Goal: Task Accomplishment & Management: Manage account settings

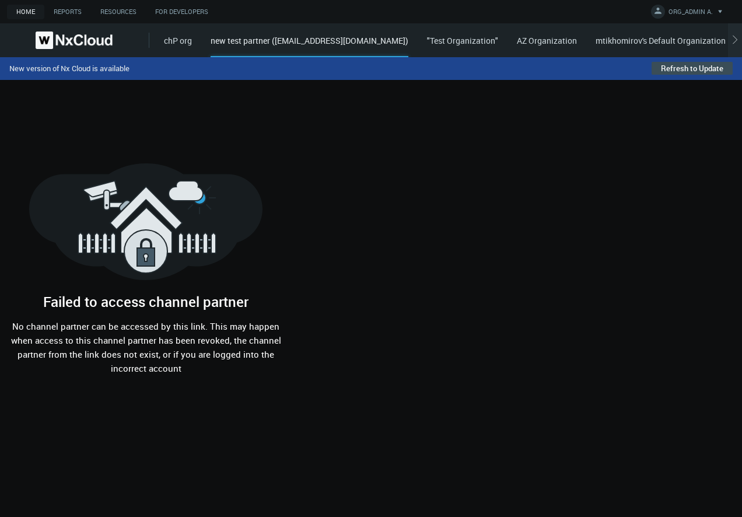
click at [577, 42] on link "AZ Organization" at bounding box center [547, 40] width 60 height 11
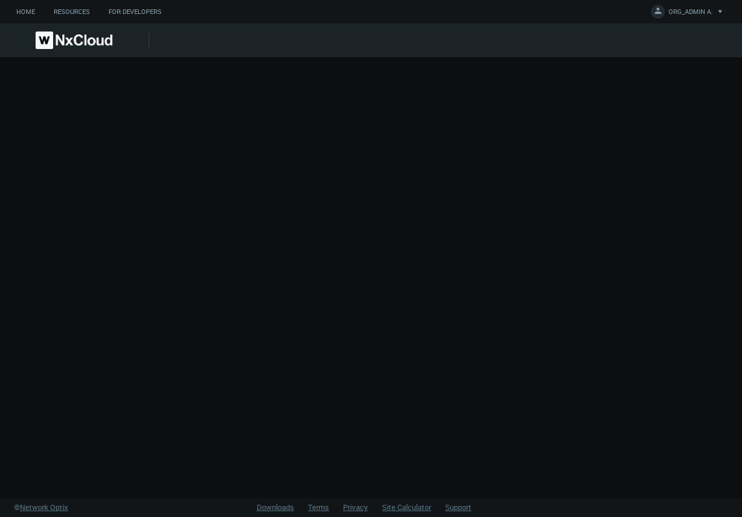
click at [76, 43] on img at bounding box center [74, 41] width 77 height 18
click at [149, 124] on div at bounding box center [371, 277] width 742 height 441
click at [35, 12] on link "Home" at bounding box center [25, 12] width 37 height 15
click at [188, 12] on span "ORG_ADMIN A." at bounding box center [691, 13] width 44 height 13
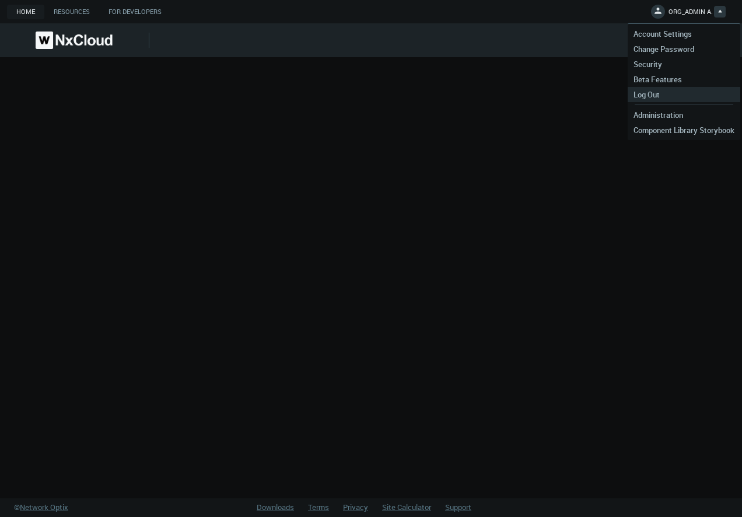
click at [188, 93] on link "Log Out" at bounding box center [684, 94] width 113 height 15
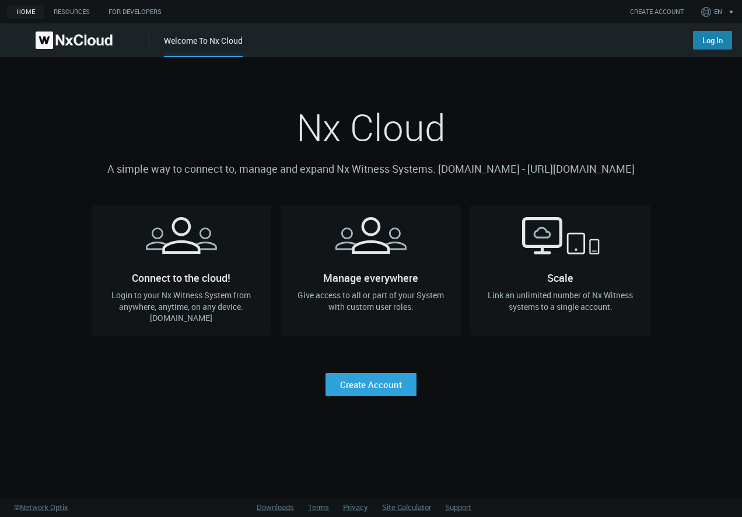
click at [706, 39] on link "Log In" at bounding box center [712, 40] width 39 height 19
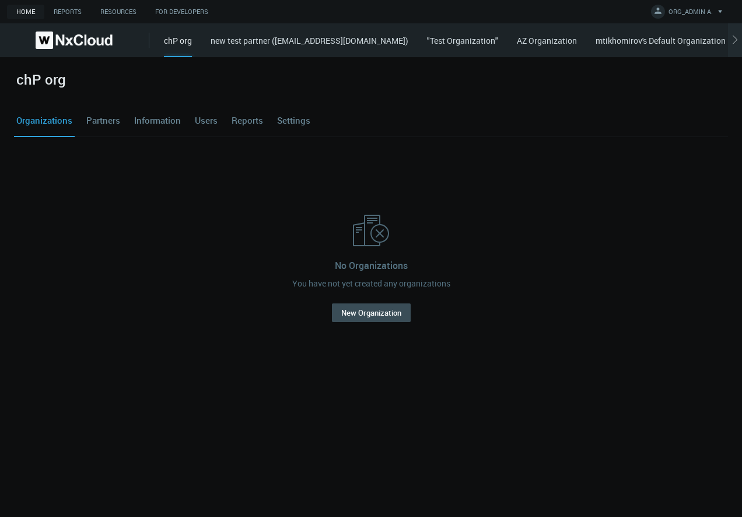
click at [137, 410] on div "chP org Organizations Partners Information Users Reports Settings No Organizati…" at bounding box center [371, 287] width 742 height 460
click at [266, 41] on link "new test partner ([EMAIL_ADDRESS][DOMAIN_NAME])" at bounding box center [310, 40] width 198 height 11
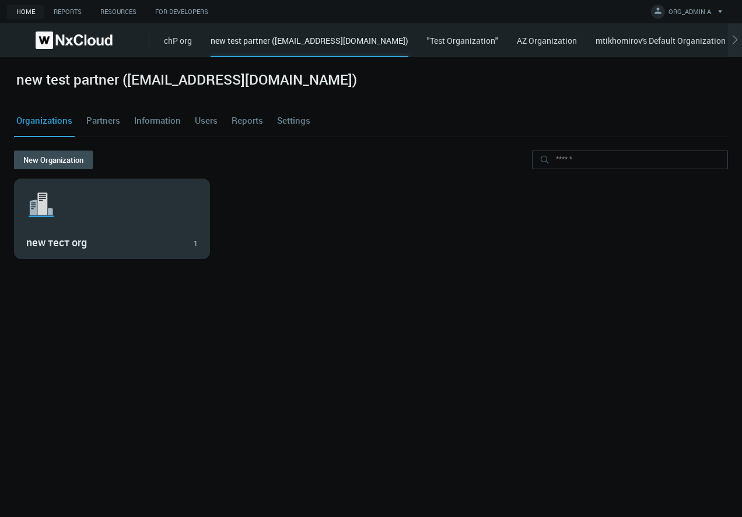
click at [101, 210] on svg-icon ".st1{fill:var(--svg-placeholder-elm2-color);} .st2{fill:var(--brand-core);} .st…" at bounding box center [112, 204] width 172 height 37
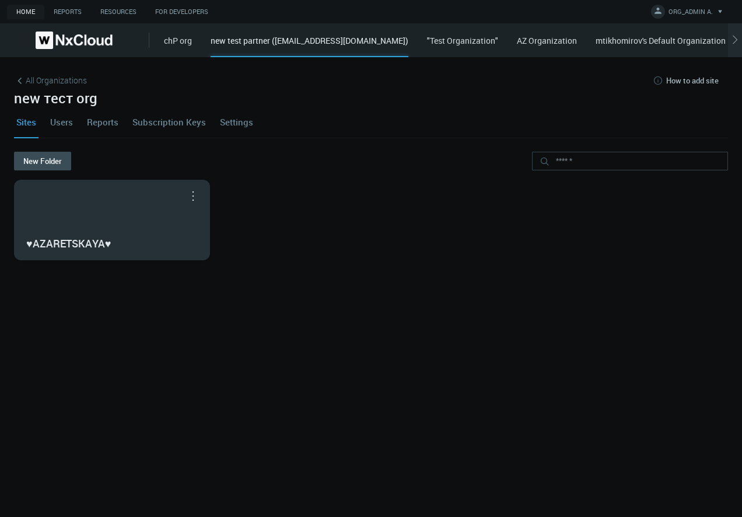
click at [152, 237] on div "♥AZARETSKAYA♥" at bounding box center [112, 243] width 172 height 20
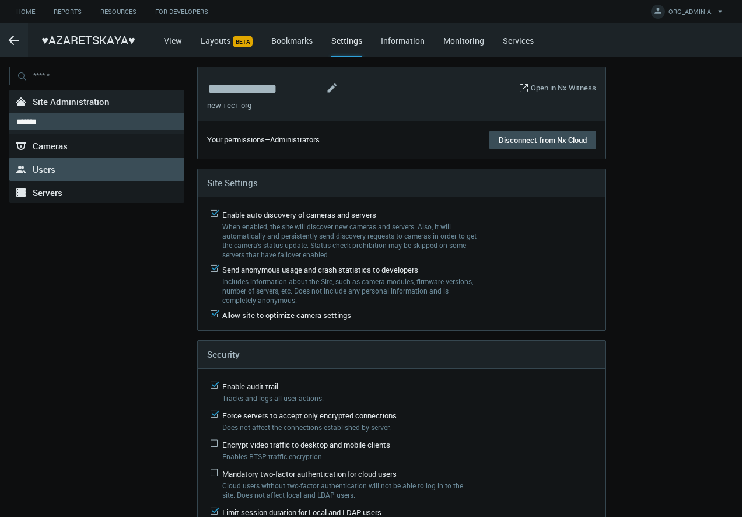
drag, startPoint x: 61, startPoint y: 168, endPoint x: 79, endPoint y: 137, distance: 35.8
click at [61, 168] on link ".st0{fill-rule:evenodd;clip-rule:evenodd;fill:#2B383F;} Users" at bounding box center [96, 169] width 175 height 23
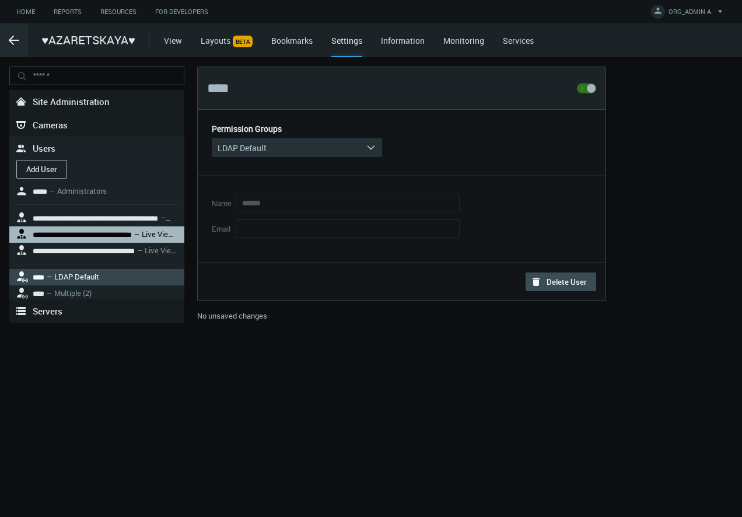
click at [107, 231] on nx-search-highlight "**********" at bounding box center [82, 235] width 99 height 8
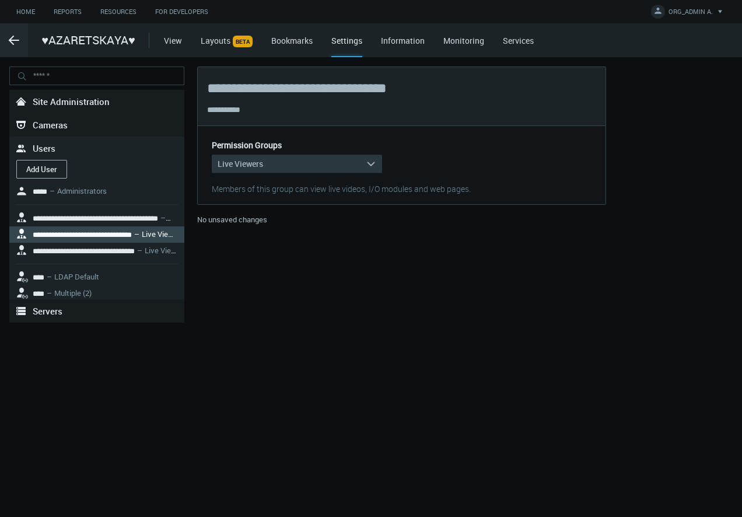
click at [267, 169] on button "Live Viewers arrow_expand" at bounding box center [297, 164] width 170 height 19
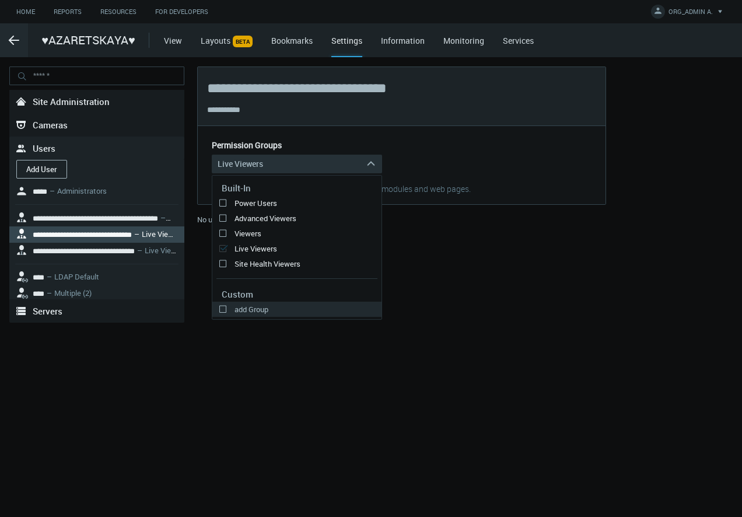
click at [276, 310] on label "add Group" at bounding box center [296, 309] width 169 height 14
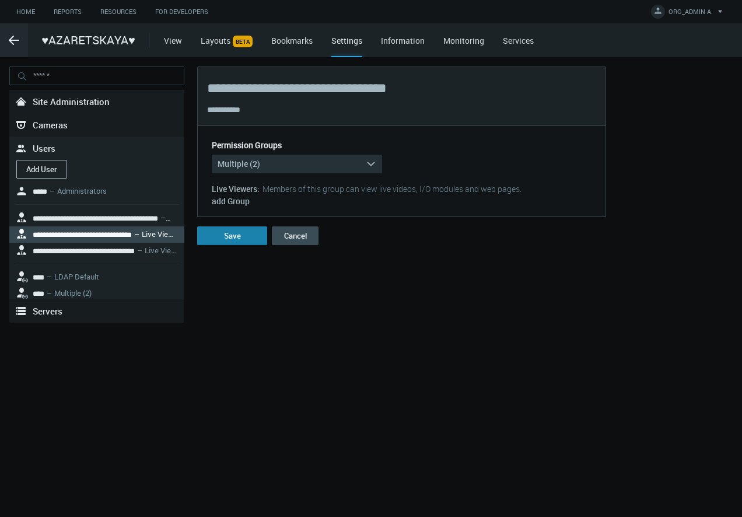
click at [229, 236] on button "Save" at bounding box center [232, 235] width 70 height 19
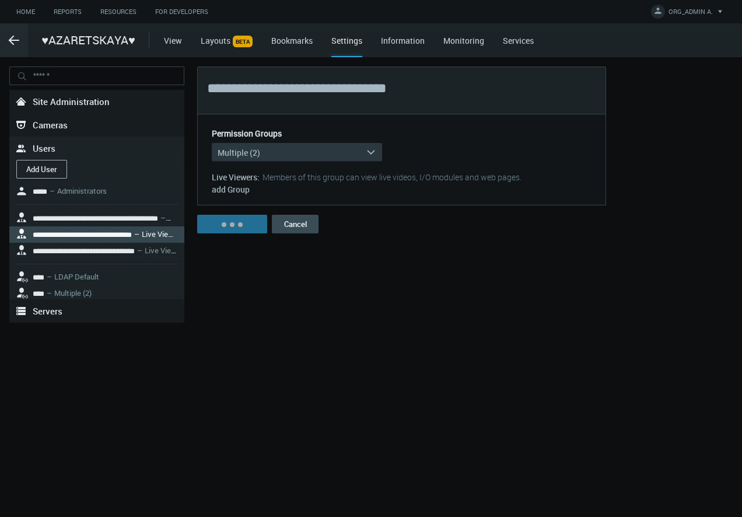
click at [266, 151] on button "Multiple (2) arrow_expand" at bounding box center [297, 152] width 170 height 19
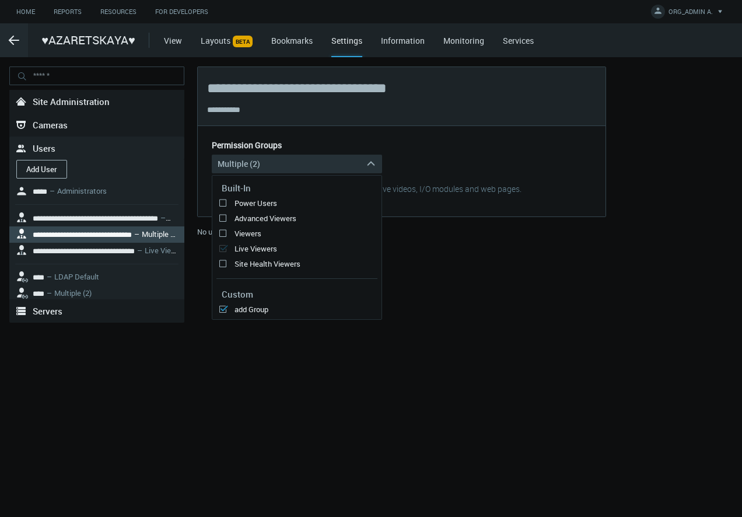
click at [402, 312] on div "**********" at bounding box center [371, 287] width 742 height 460
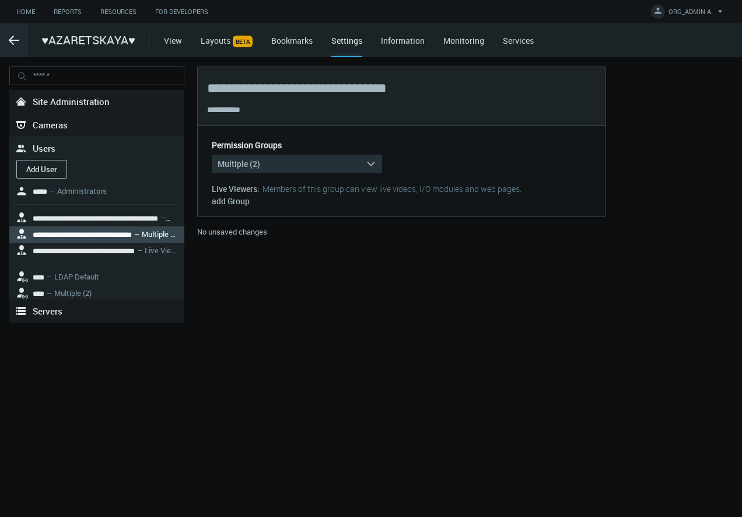
click at [331, 181] on div "Permission Groups Multiple (2) arrow_expand Built-In Power Users Advanced Viewe…" at bounding box center [401, 173] width 389 height 67
click at [334, 167] on button "Multiple (2) arrow_expand" at bounding box center [297, 164] width 170 height 19
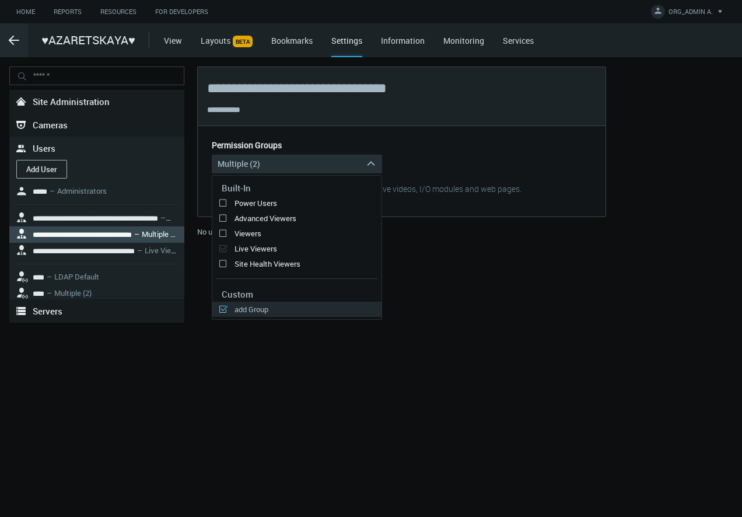
click at [259, 310] on label "add Group" at bounding box center [296, 309] width 169 height 14
click at [225, 310] on label "add Group" at bounding box center [296, 309] width 169 height 14
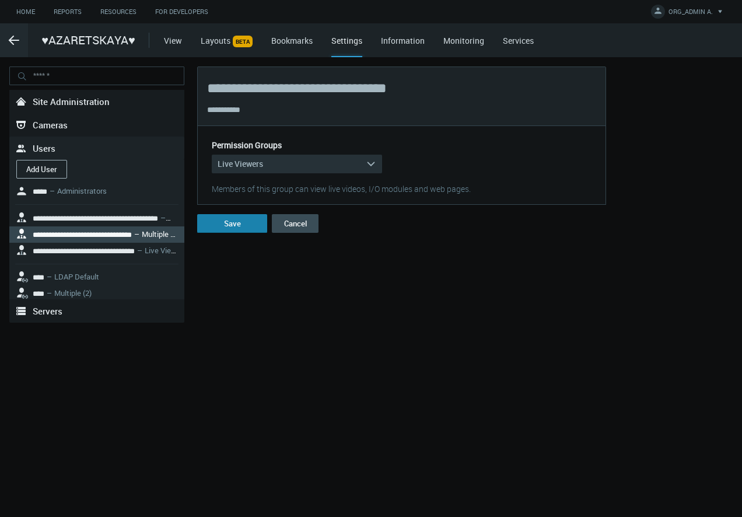
click at [237, 223] on button "Save" at bounding box center [232, 223] width 70 height 19
click at [6, 38] on svg-icon ".arrow {fill-rule:evenodd;clip-rule:evenodd;fill:none;stroke:var(--btn-arrow-co…" at bounding box center [14, 40] width 28 height 14
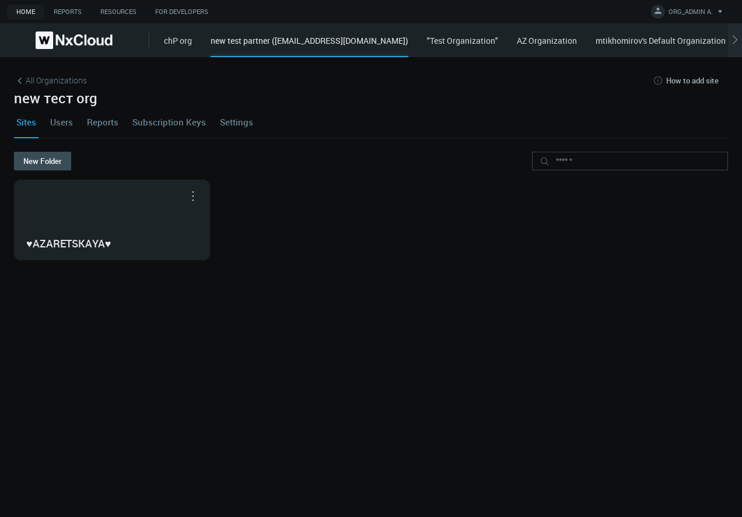
drag, startPoint x: 273, startPoint y: 41, endPoint x: 459, endPoint y: 41, distance: 186.7
click at [408, 41] on div "new test partner ([EMAIL_ADDRESS][DOMAIN_NAME])" at bounding box center [310, 45] width 198 height 23
copy div "([EMAIL_ADDRESS][DOMAIN_NAME]"
click at [239, 306] on nx-org-cards-container "New Folder ♥AZARETSKAYA♥ Move to... Open in Nx Witness" at bounding box center [371, 327] width 714 height 351
click at [301, 40] on div "new test partner ([EMAIL_ADDRESS][DOMAIN_NAME])" at bounding box center [310, 45] width 198 height 23
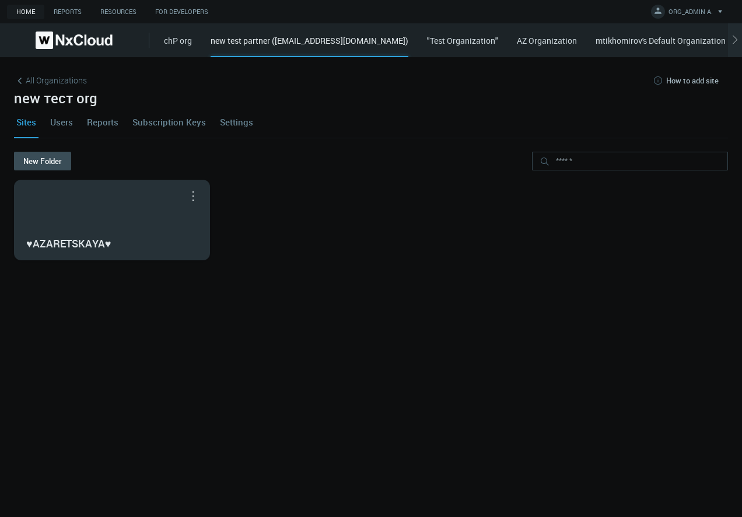
click at [107, 216] on div "♥AZARETSKAYA♥" at bounding box center [112, 219] width 195 height 79
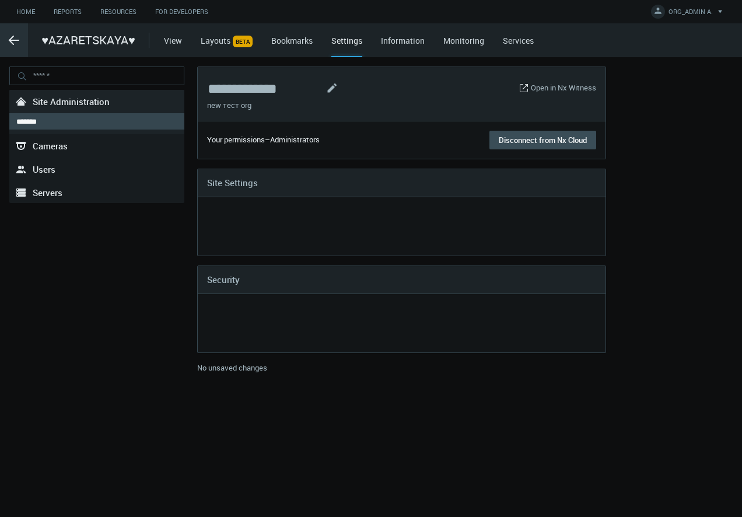
click at [8, 36] on icon ".arrow {fill-rule:evenodd;clip-rule:evenodd;fill:none;stroke:var(--btn-arrow-co…" at bounding box center [14, 40] width 14 height 14
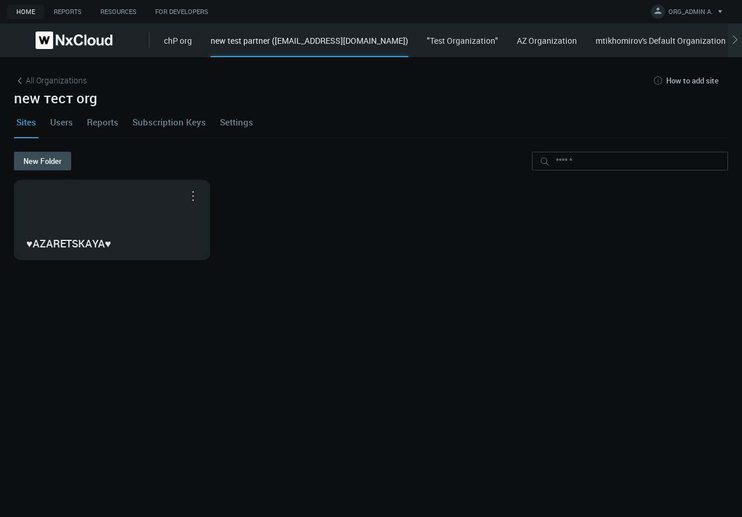
click at [227, 122] on link "Settings" at bounding box center [237, 122] width 38 height 32
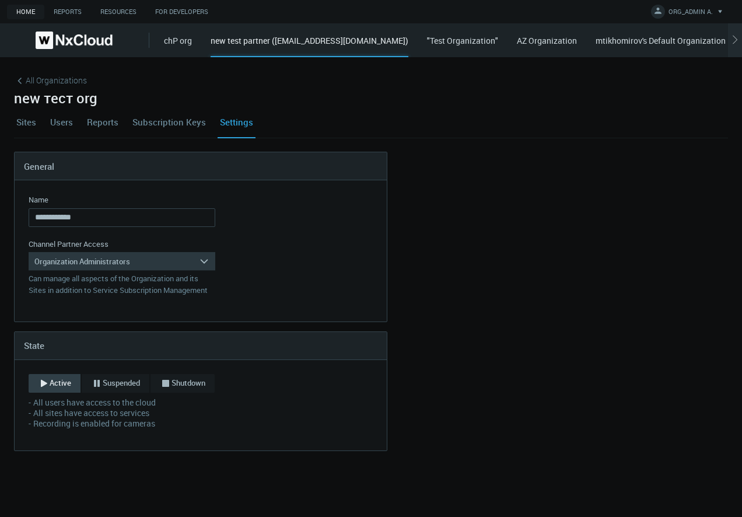
click at [137, 264] on div "Organization Administrators" at bounding box center [114, 261] width 170 height 19
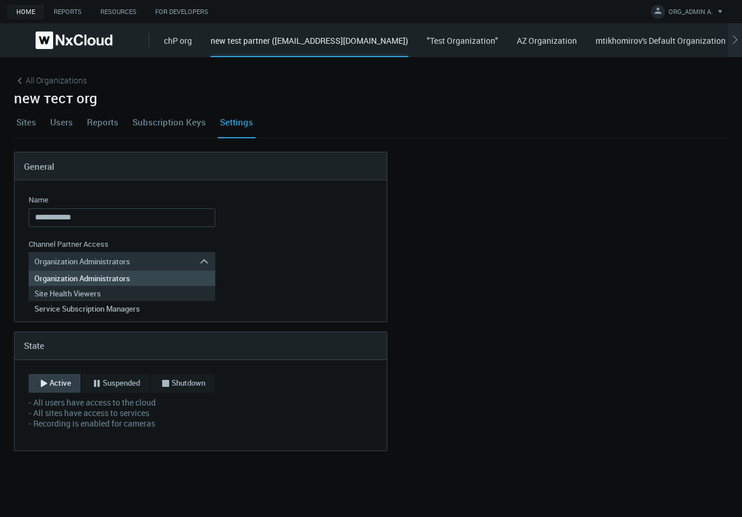
click at [135, 291] on div "Site Health Viewers" at bounding box center [121, 293] width 175 height 15
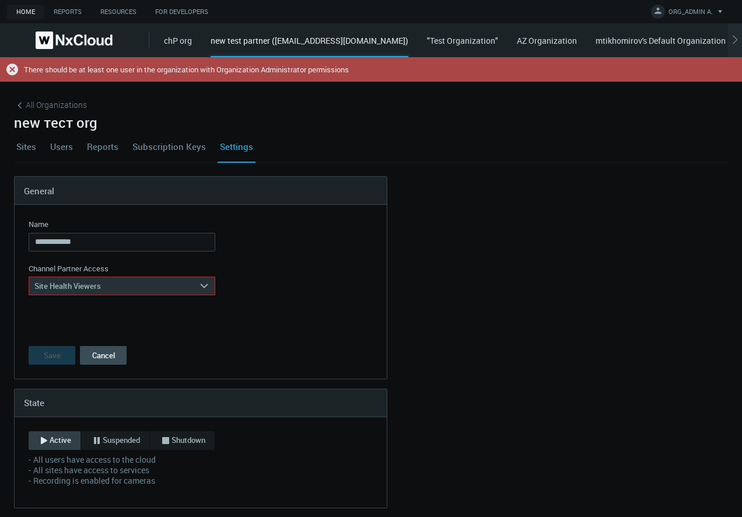
click at [55, 151] on link "Users" at bounding box center [61, 147] width 27 height 32
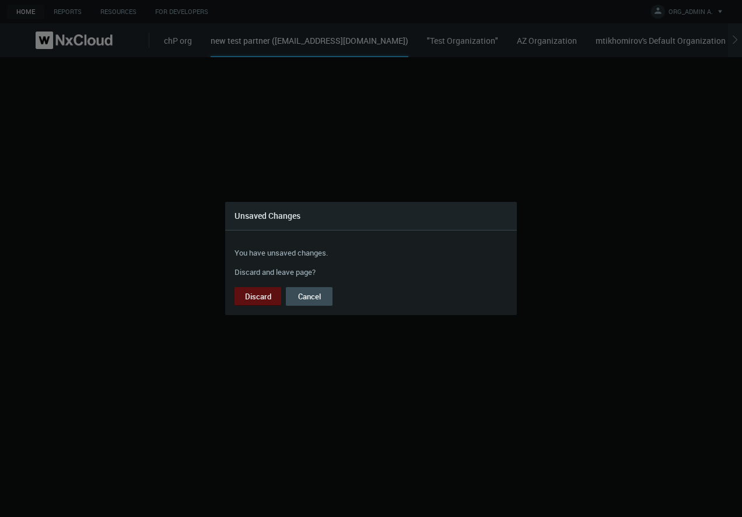
click at [256, 295] on button "Discard" at bounding box center [258, 296] width 47 height 19
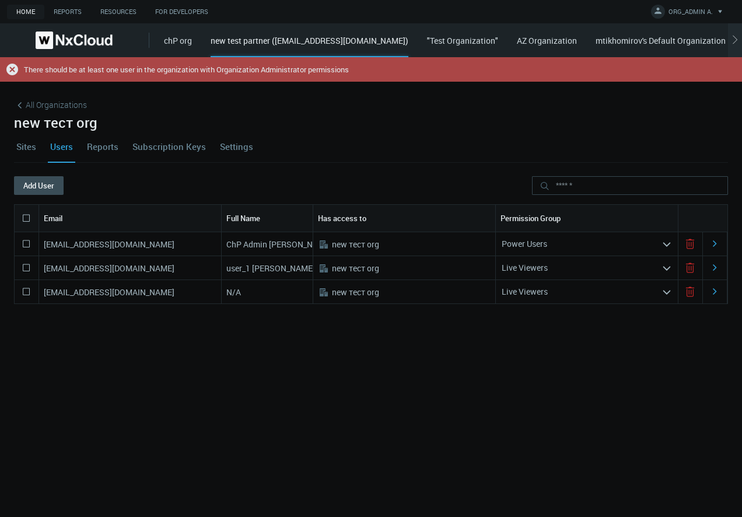
click at [547, 266] on div "Live Viewers" at bounding box center [579, 267] width 166 height 19
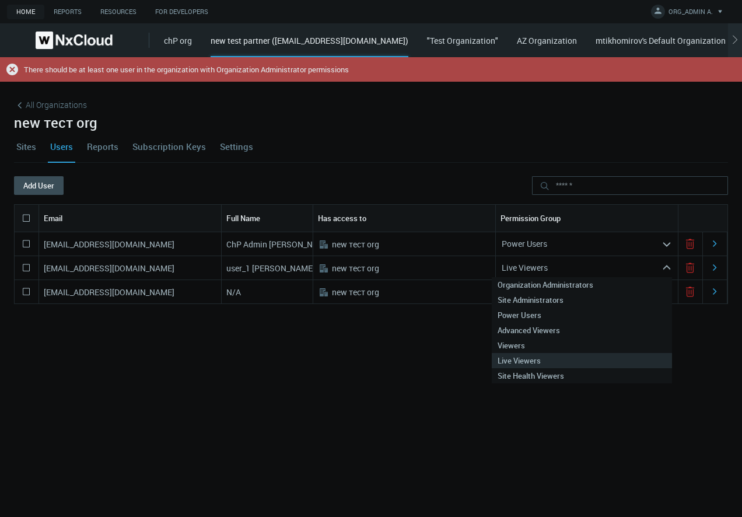
click at [547, 266] on div "Live Viewers" at bounding box center [579, 267] width 166 height 19
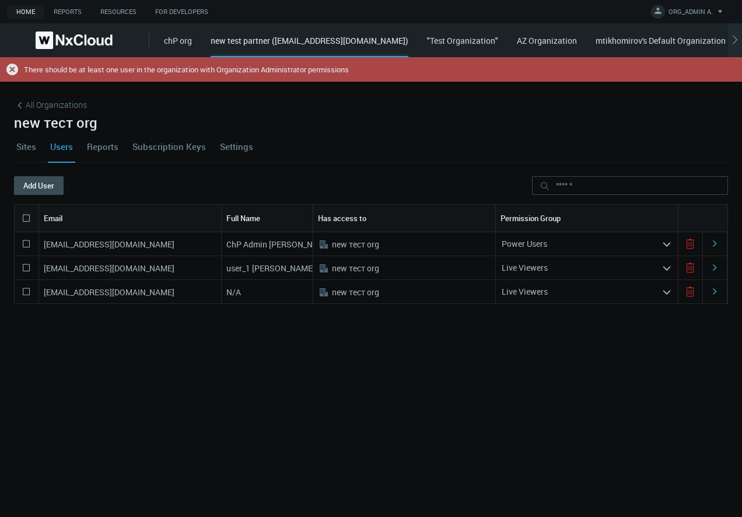
click at [538, 244] on nx-search-highlight "Power Users" at bounding box center [525, 243] width 46 height 11
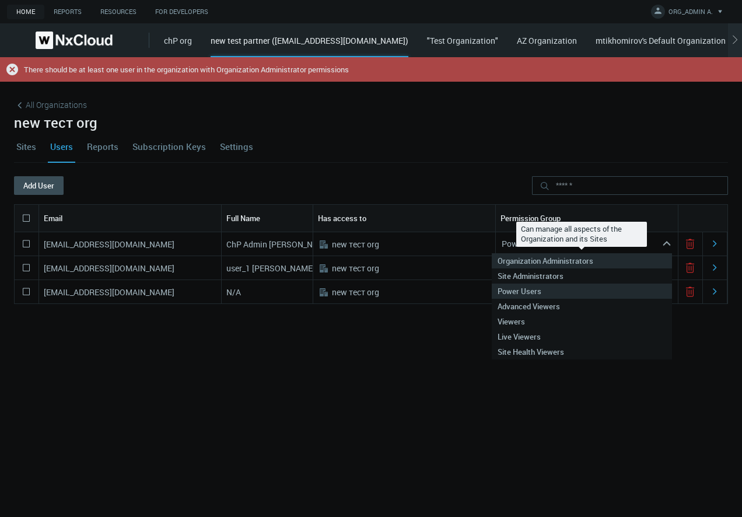
click at [558, 262] on nx-search-highlight "Organization Administrators" at bounding box center [546, 261] width 96 height 11
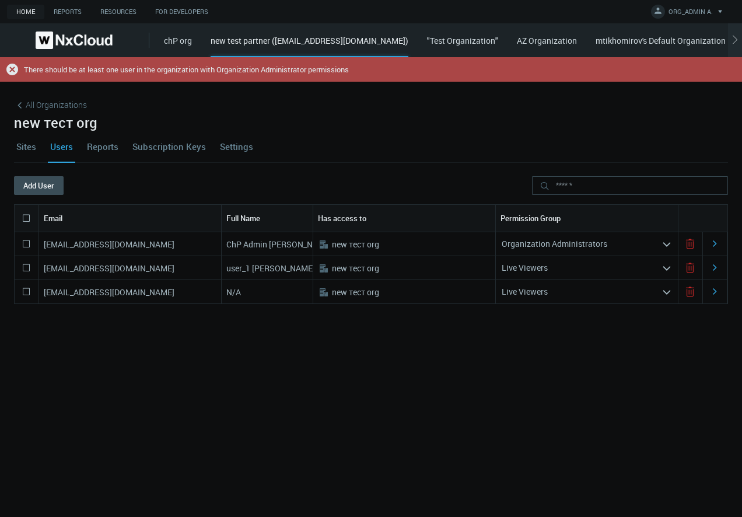
click at [240, 145] on link "Settings" at bounding box center [237, 147] width 38 height 32
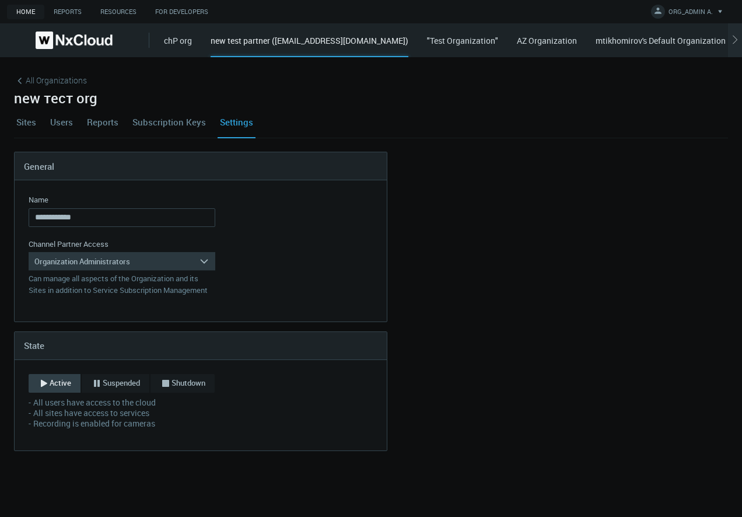
click at [110, 260] on div "Organization Administrators" at bounding box center [114, 261] width 170 height 19
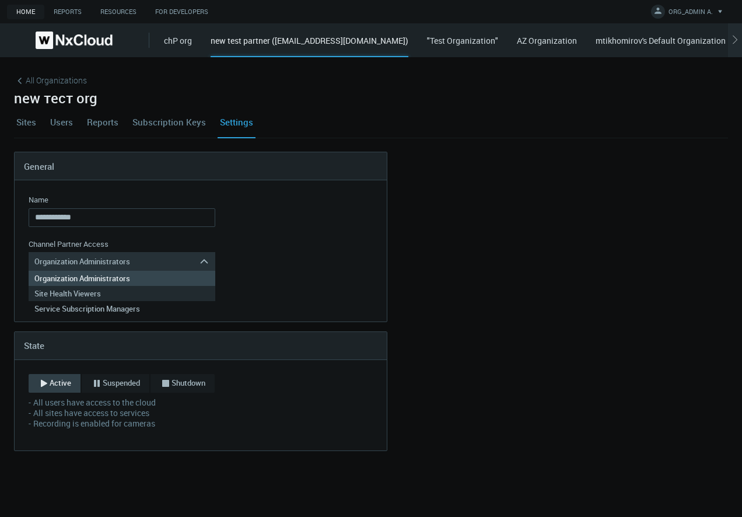
click at [113, 296] on div "Site Health Viewers" at bounding box center [121, 293] width 175 height 15
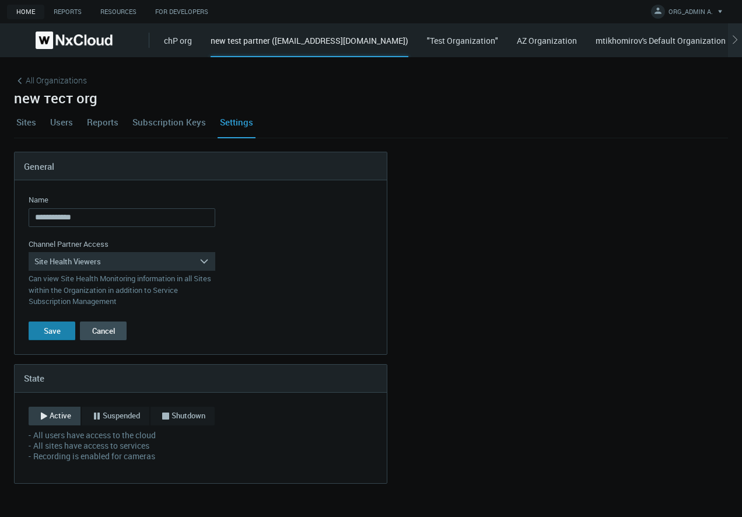
click at [45, 333] on div "Save" at bounding box center [52, 330] width 17 height 9
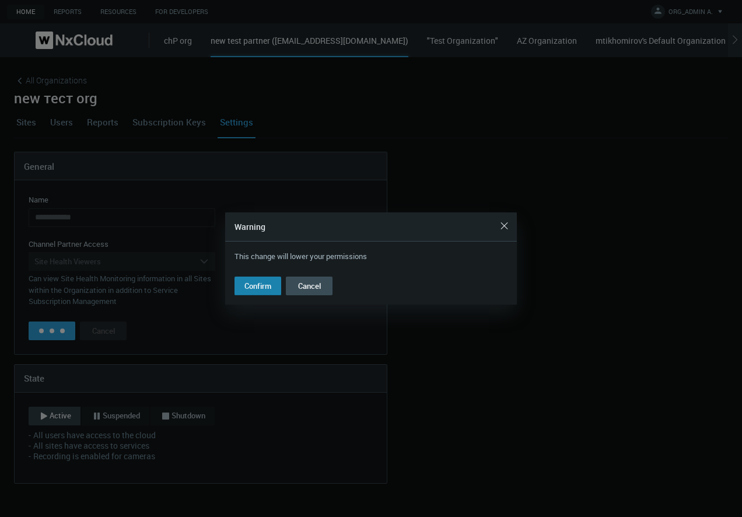
click at [243, 285] on button "Confirm" at bounding box center [258, 286] width 47 height 19
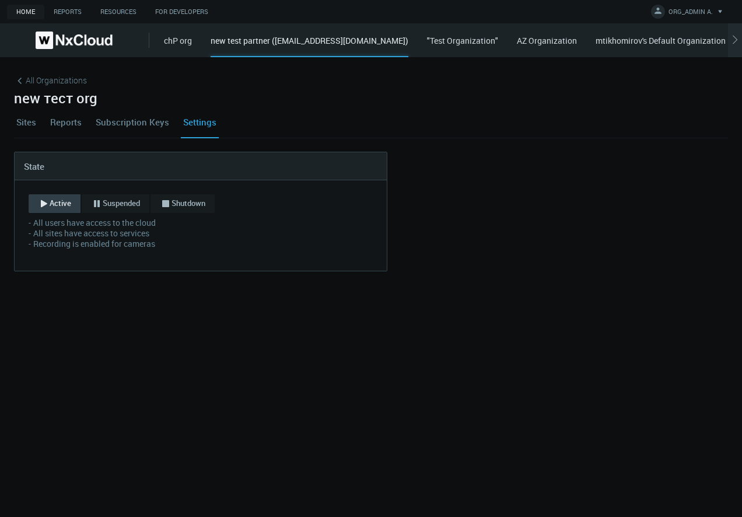
click at [387, 43] on div "new test partner ([EMAIL_ADDRESS][DOMAIN_NAME])" at bounding box center [310, 45] width 198 height 23
click at [72, 88] on div "All Organizations" at bounding box center [371, 80] width 714 height 19
click at [73, 80] on span "All Organizations" at bounding box center [56, 80] width 61 height 12
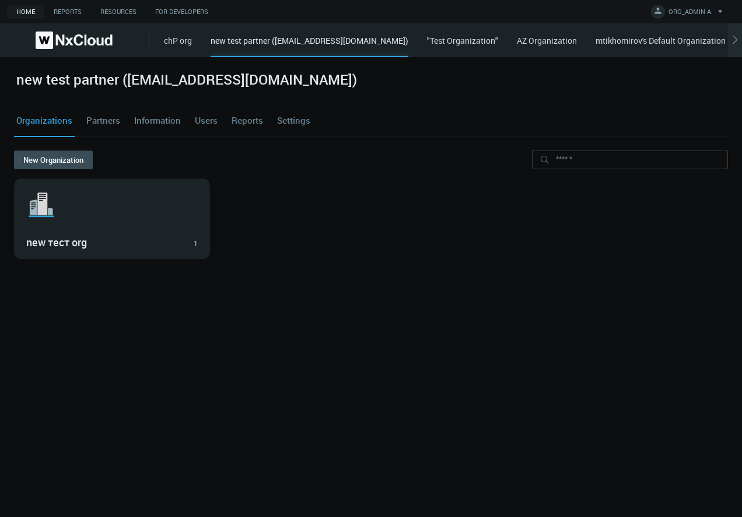
click at [208, 117] on link "Users" at bounding box center [206, 121] width 27 height 32
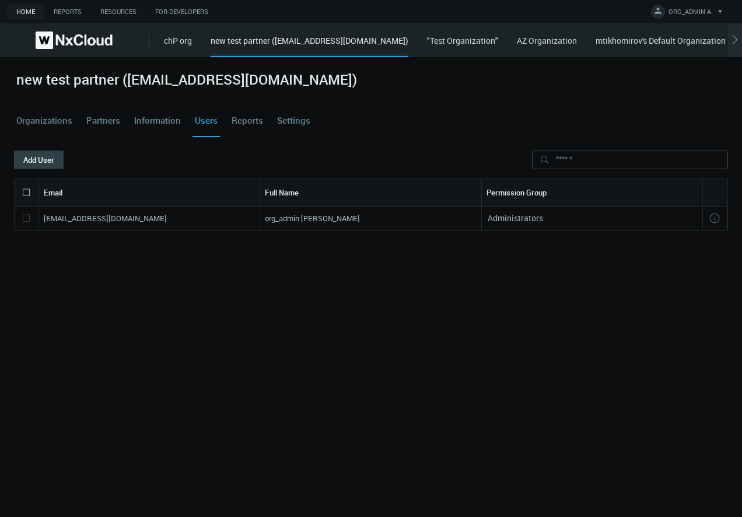
click at [57, 165] on button "Add User" at bounding box center [39, 160] width 50 height 19
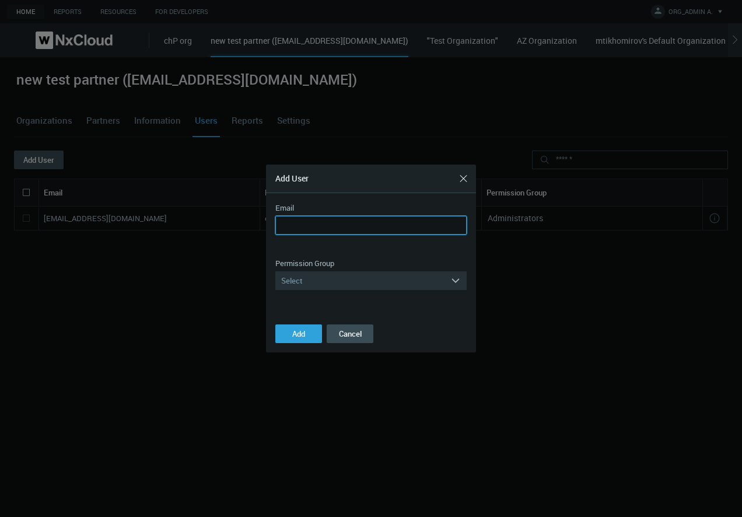
click at [307, 226] on input "Email" at bounding box center [370, 225] width 191 height 19
paste input "**********"
click at [369, 273] on div "Select" at bounding box center [362, 280] width 175 height 19
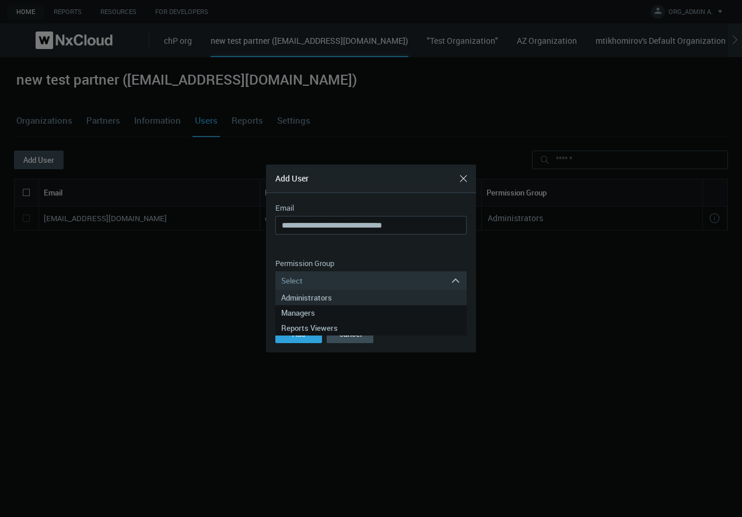
click at [323, 296] on div "Administrators" at bounding box center [371, 297] width 180 height 15
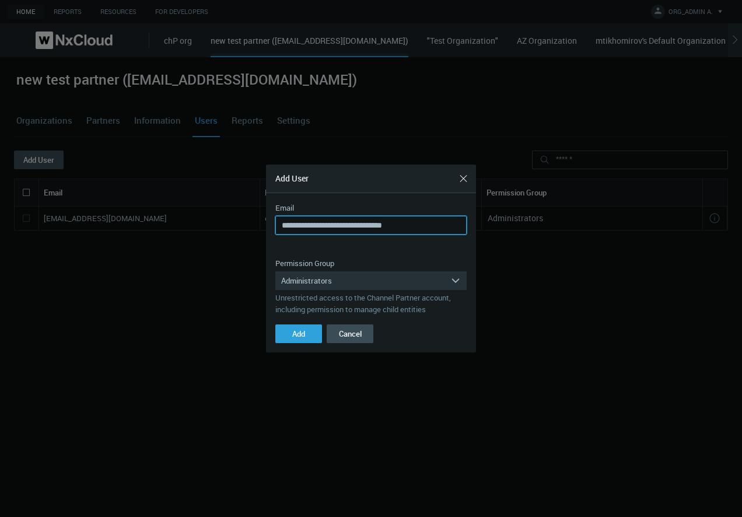
click at [351, 225] on input "**********" at bounding box center [370, 225] width 191 height 19
type input "**********"
click at [301, 326] on button "Add" at bounding box center [298, 333] width 47 height 19
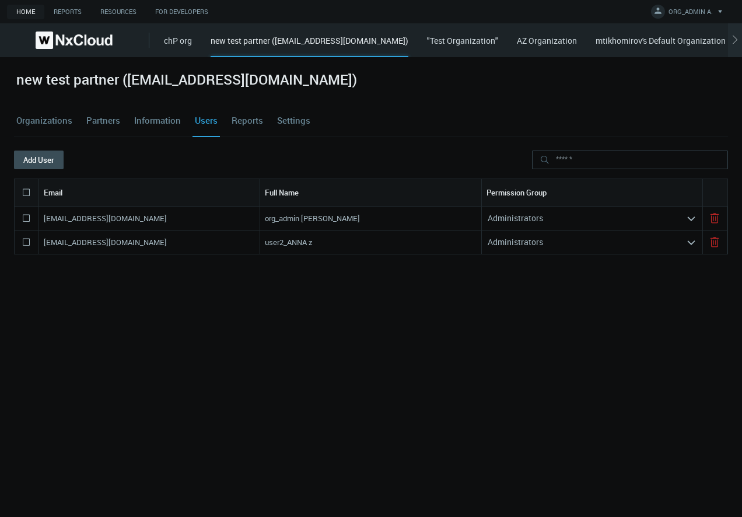
click at [36, 123] on link "Organizations" at bounding box center [44, 121] width 61 height 32
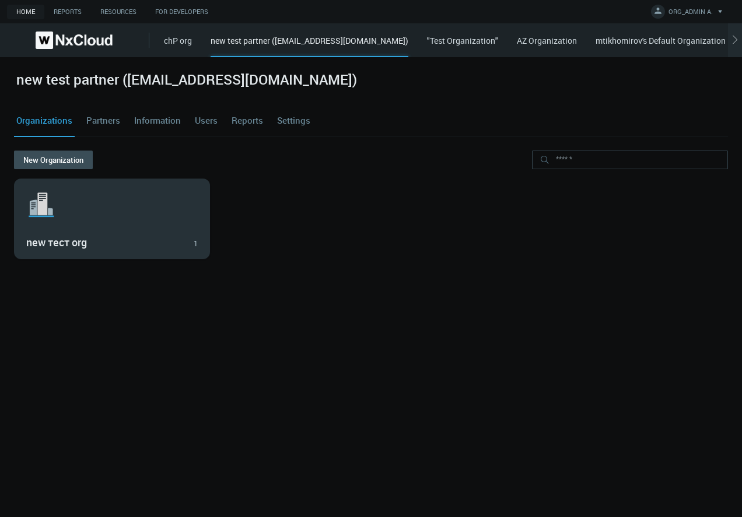
click at [55, 223] on icon ".st1{fill:var(--svg-placeholder-elm2-color);} .st2{fill:var(--brand-core);} .st…" at bounding box center [42, 204] width 32 height 37
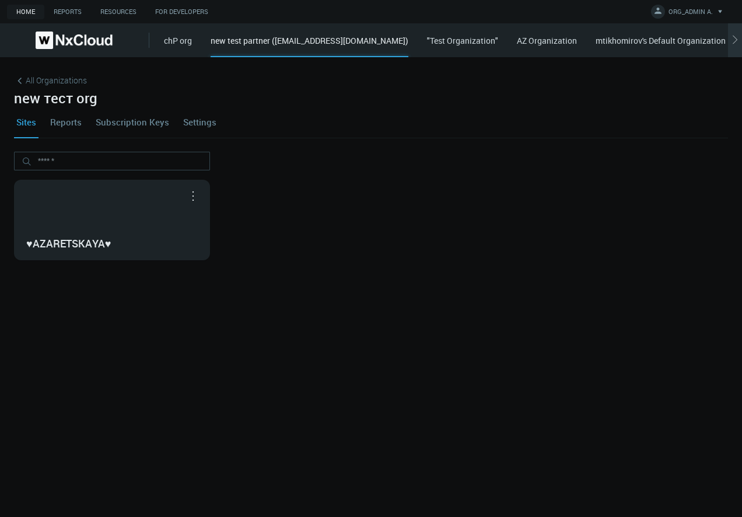
click at [736, 49] on div at bounding box center [735, 40] width 14 height 34
click at [736, 49] on div "chP org new test partner ([PERSON_NAME][EMAIL_ADDRESS][PERSON_NAME][DOMAIN_NAME…" at bounding box center [453, 40] width 578 height 34
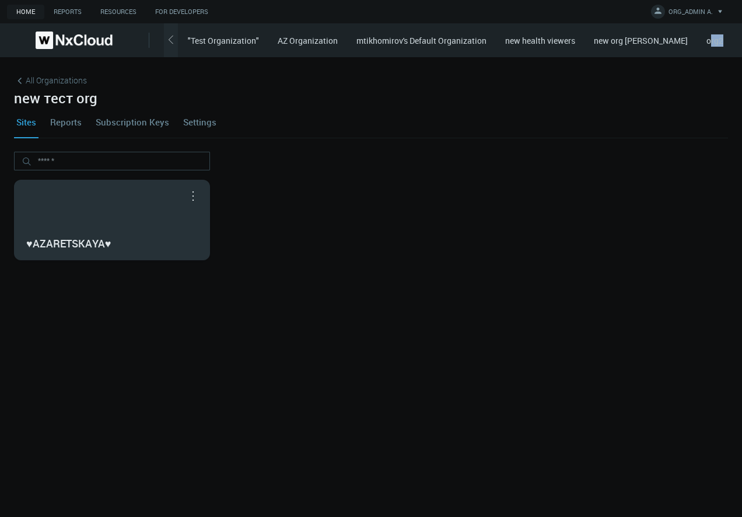
click at [72, 196] on div "♥AZARETSKAYA♥" at bounding box center [112, 219] width 195 height 79
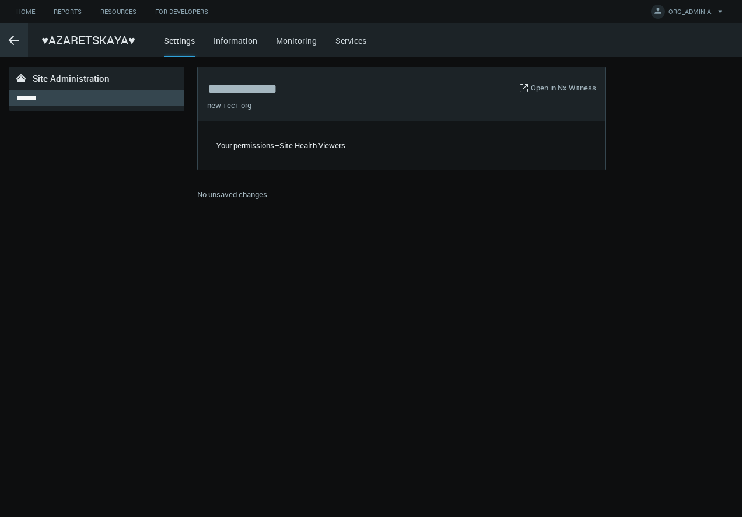
click at [16, 43] on icon ".arrow {fill-rule:evenodd;clip-rule:evenodd;fill:none;stroke:var(--btn-arrow-co…" at bounding box center [14, 40] width 14 height 14
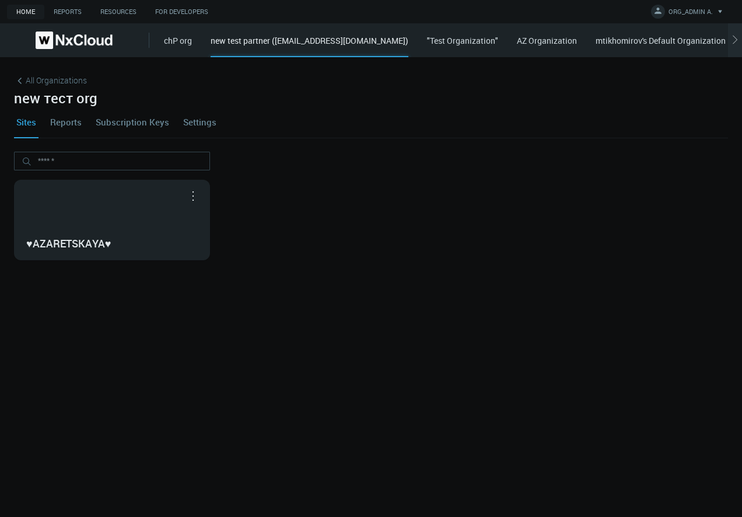
click at [78, 123] on link "Reports" at bounding box center [66, 122] width 36 height 32
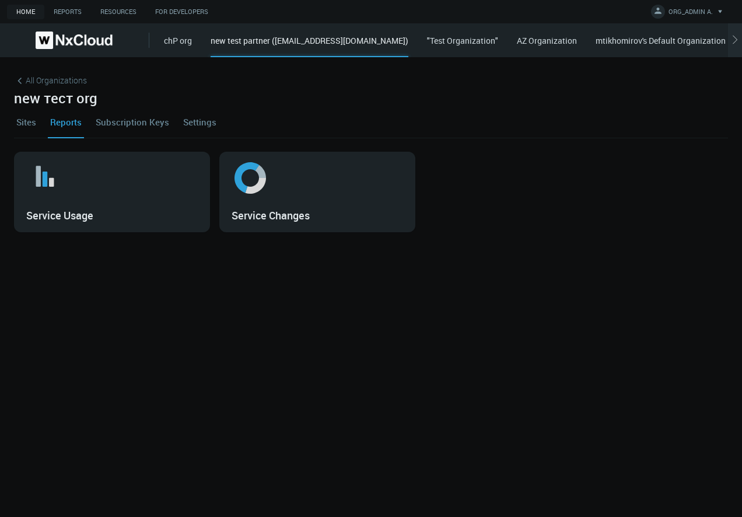
click at [144, 125] on link "Subscription Keys" at bounding box center [132, 122] width 78 height 32
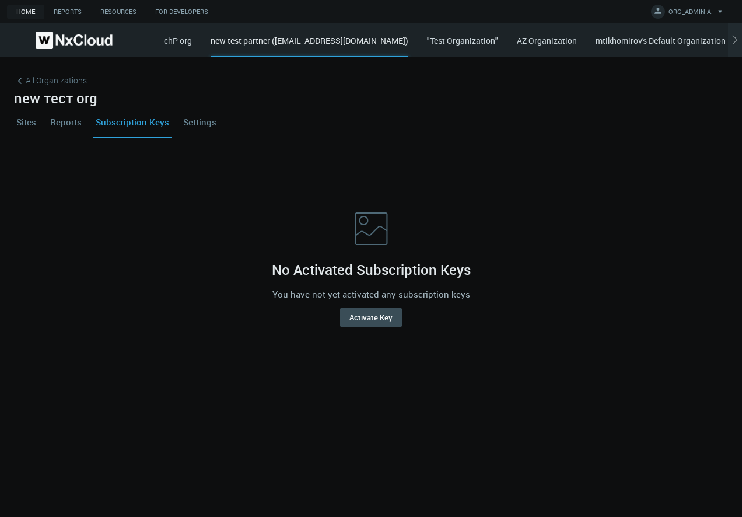
click at [211, 124] on link "Settings" at bounding box center [200, 122] width 38 height 32
